Goal: Check status

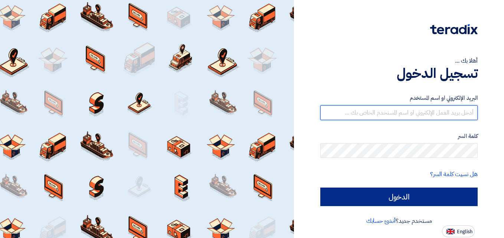
type input "el7amd.company@gmail.com"
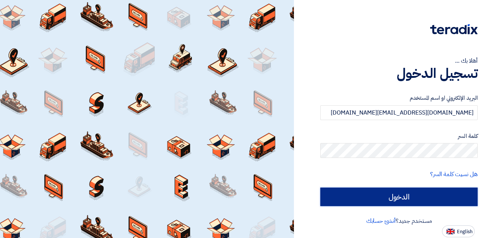
click at [389, 193] on input "الدخول" at bounding box center [400, 197] width 158 height 19
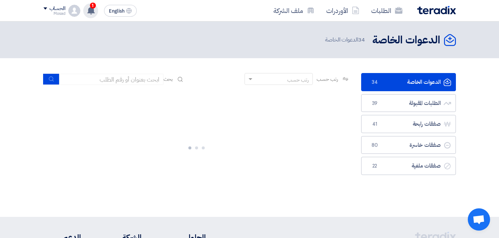
click at [92, 6] on span "1" at bounding box center [93, 6] width 6 height 6
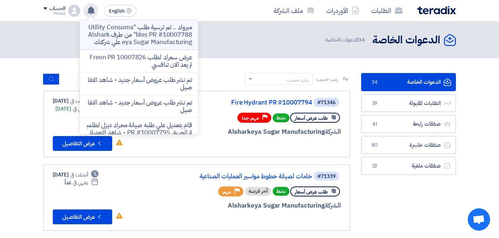
click at [147, 39] on p "مبروك .. تم ترسية طلب "Utility Consumables PR #10007788" من طرف Alsharkeya Suga…" at bounding box center [139, 35] width 106 height 22
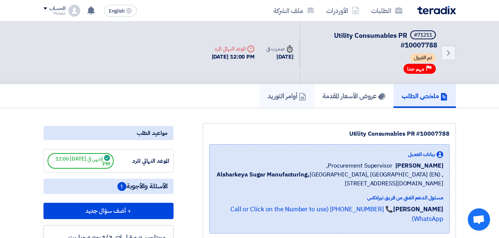
click at [284, 95] on h5 "أوامر التوريد" at bounding box center [286, 96] width 39 height 9
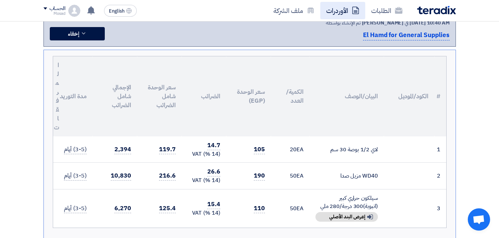
scroll to position [111, 0]
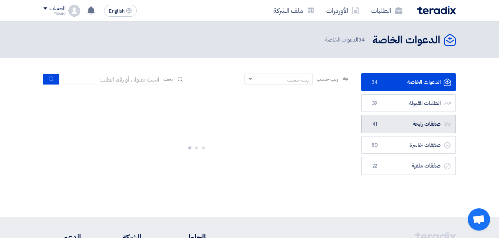
click at [421, 126] on link "صفقات رابحة صفقات رابحة 41" at bounding box center [408, 124] width 95 height 18
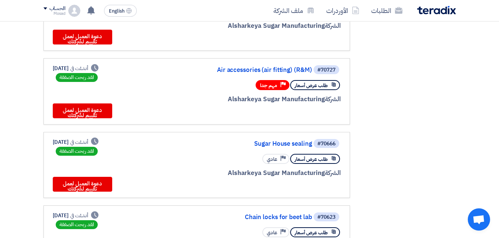
scroll to position [483, 0]
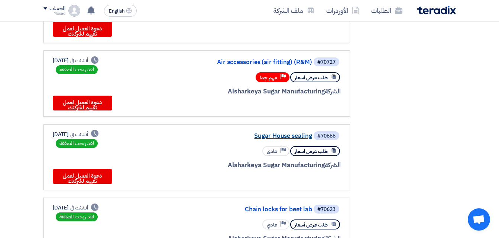
click at [304, 135] on link "Sugar House sealing" at bounding box center [237, 136] width 149 height 7
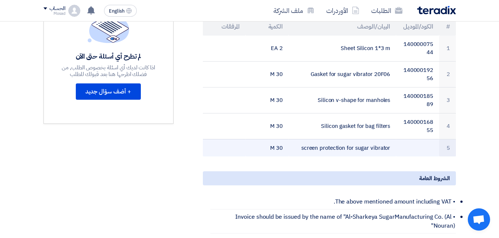
scroll to position [223, 0]
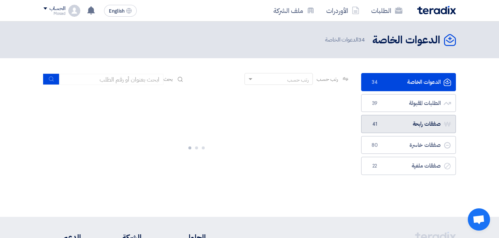
click at [409, 121] on link "صفقات رابحة صفقات رابحة 41" at bounding box center [408, 124] width 95 height 18
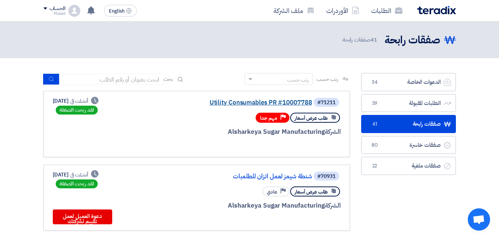
click at [290, 100] on link "Utility Consumables PR #10007788" at bounding box center [237, 103] width 149 height 7
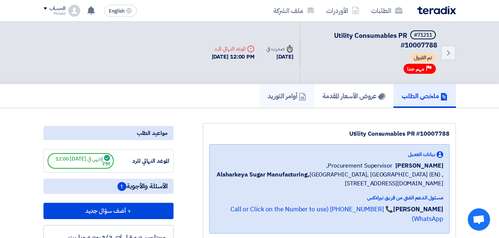
click at [277, 97] on h5 "أوامر التوريد" at bounding box center [286, 96] width 39 height 9
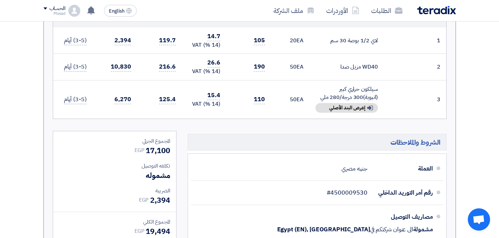
scroll to position [260, 0]
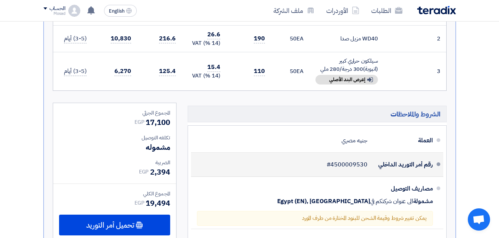
drag, startPoint x: 332, startPoint y: 165, endPoint x: 366, endPoint y: 163, distance: 33.9
click at [366, 163] on span "#4500009530" at bounding box center [347, 164] width 41 height 7
drag, startPoint x: 366, startPoint y: 163, endPoint x: 359, endPoint y: 165, distance: 7.9
copy span "4500009530"
